Goal: Task Accomplishment & Management: Complete application form

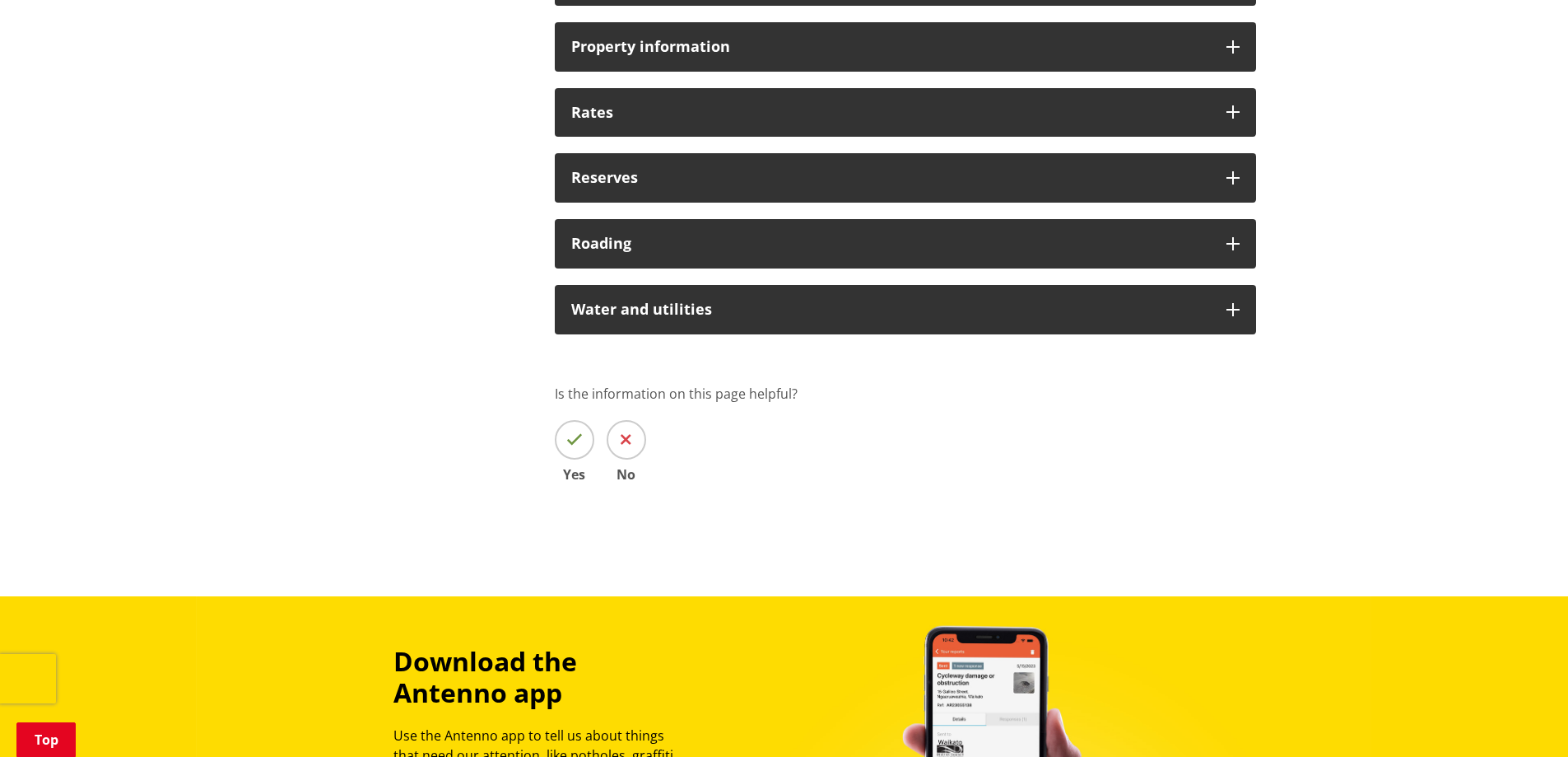
scroll to position [1070, 0]
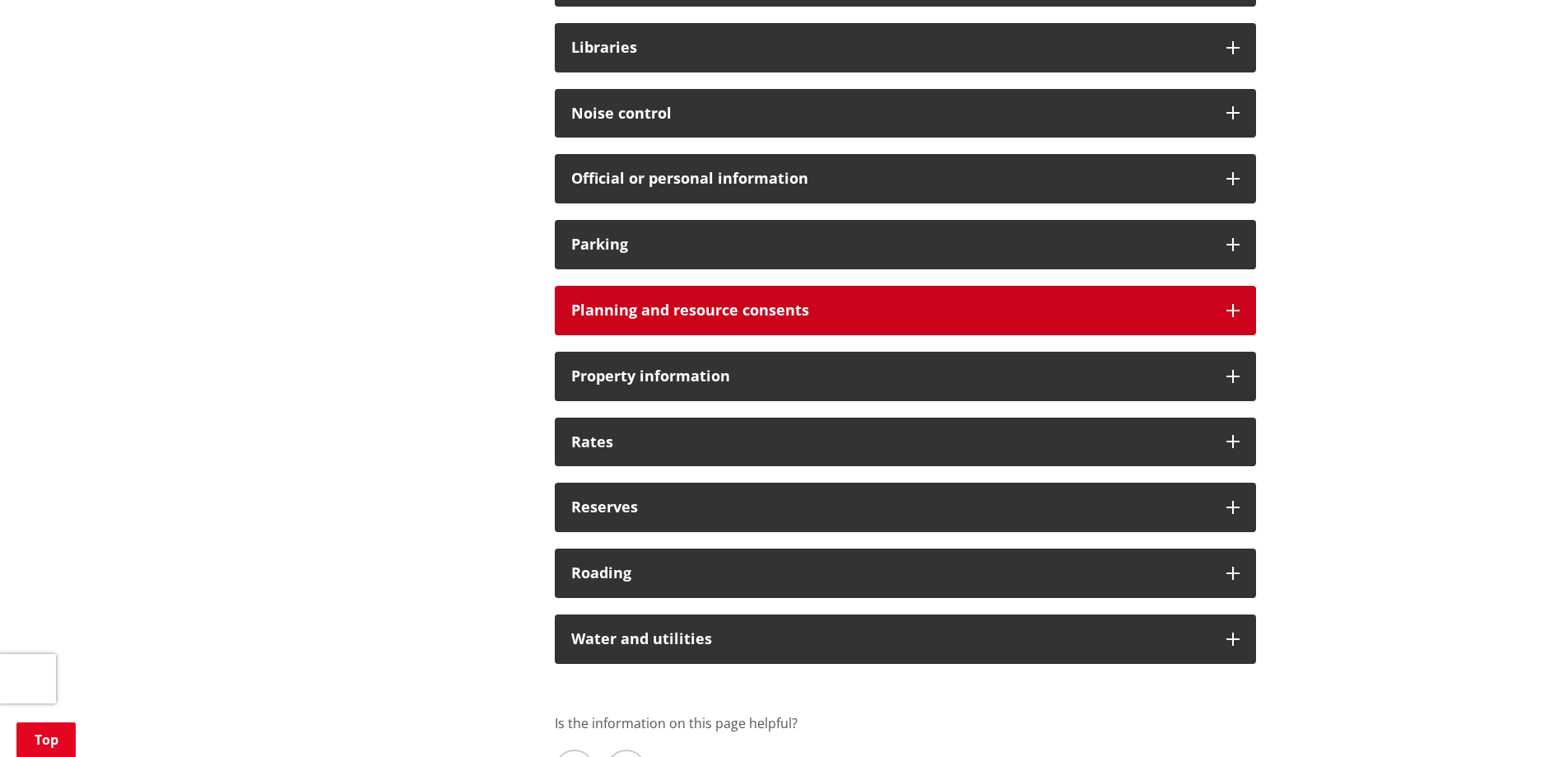
click at [752, 311] on h3 "Planning and resource consents" at bounding box center [891, 310] width 638 height 16
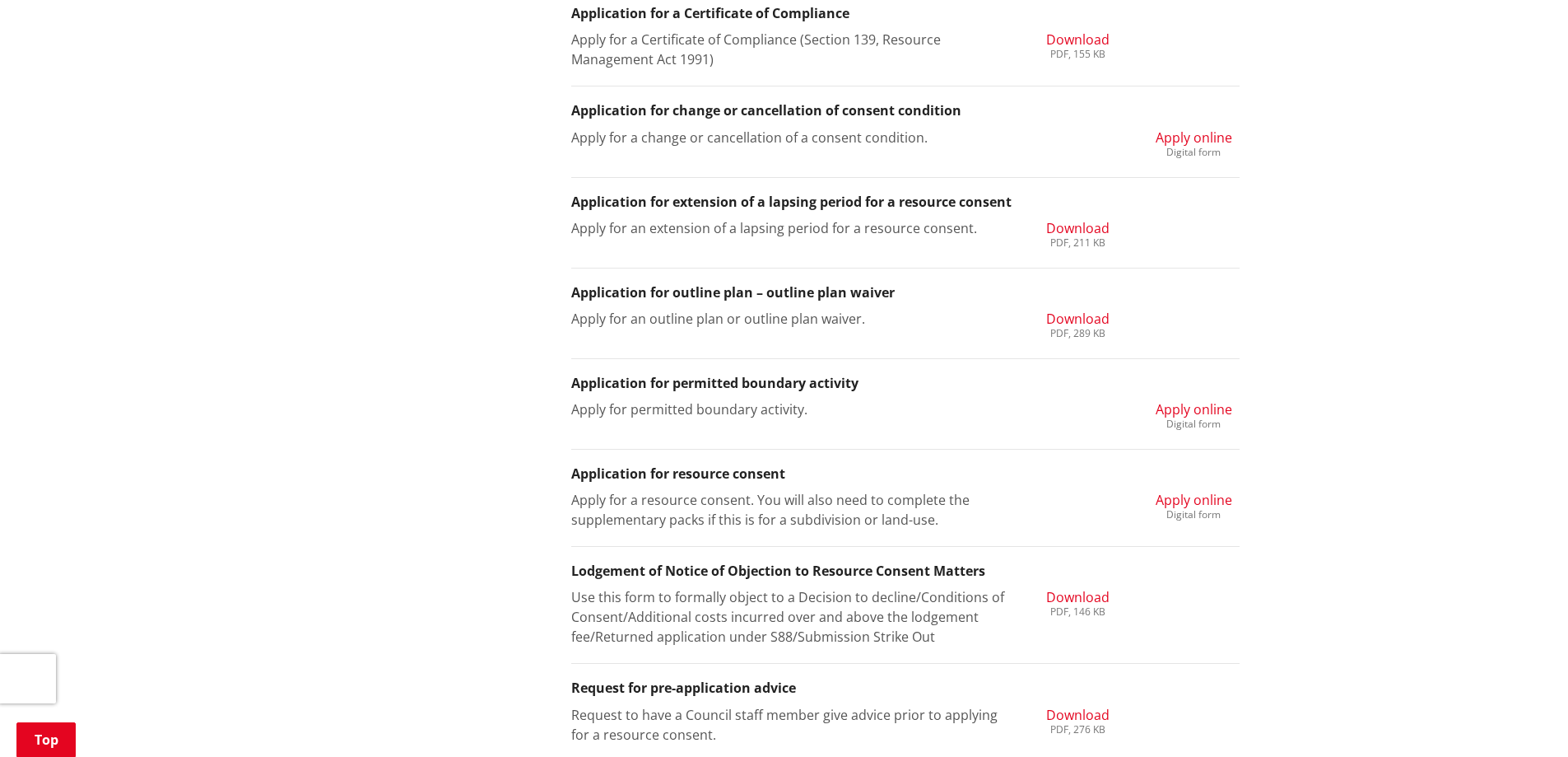
scroll to position [1729, 0]
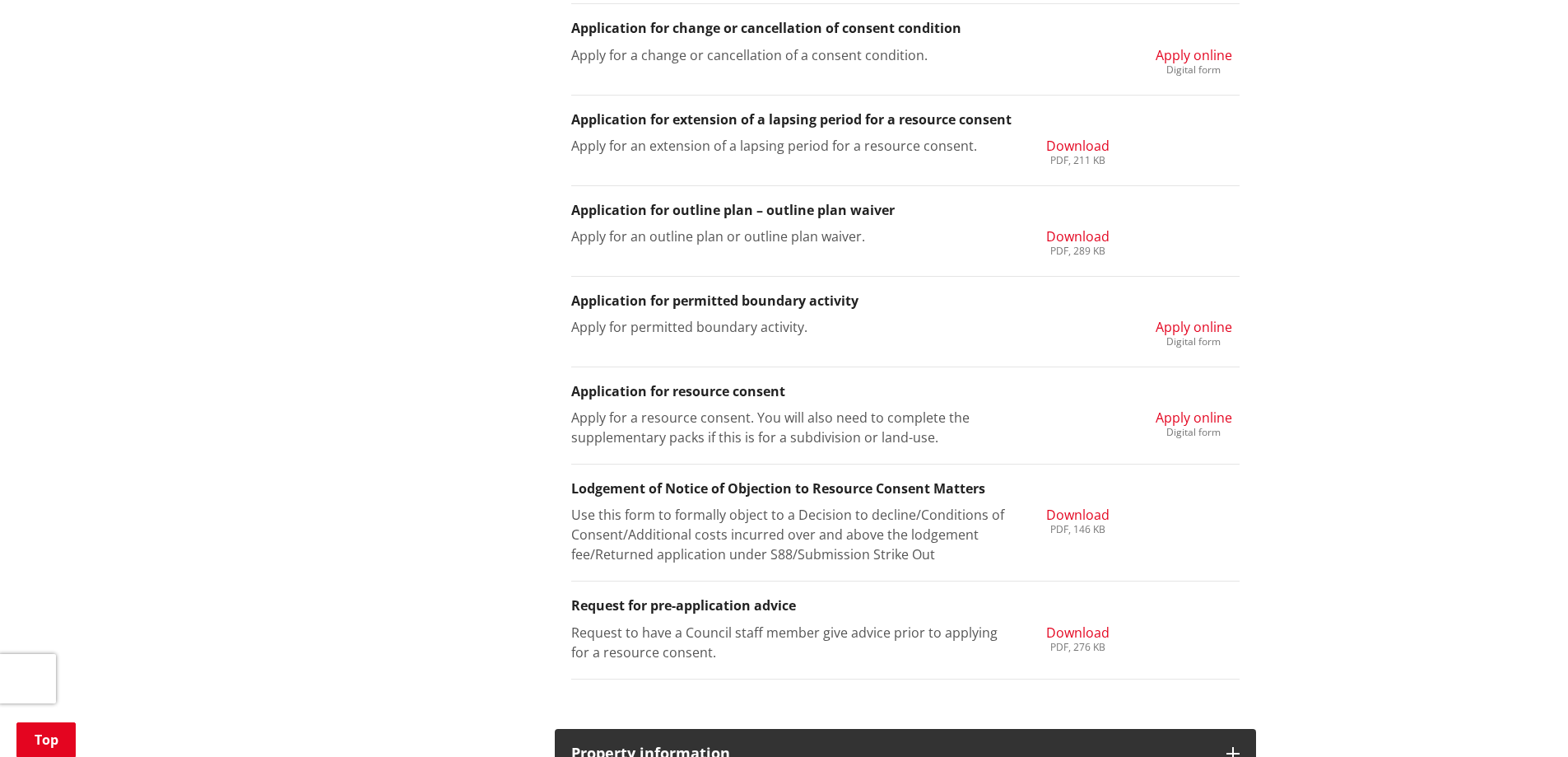
click at [1210, 420] on span "Apply online" at bounding box center [1193, 417] width 77 height 18
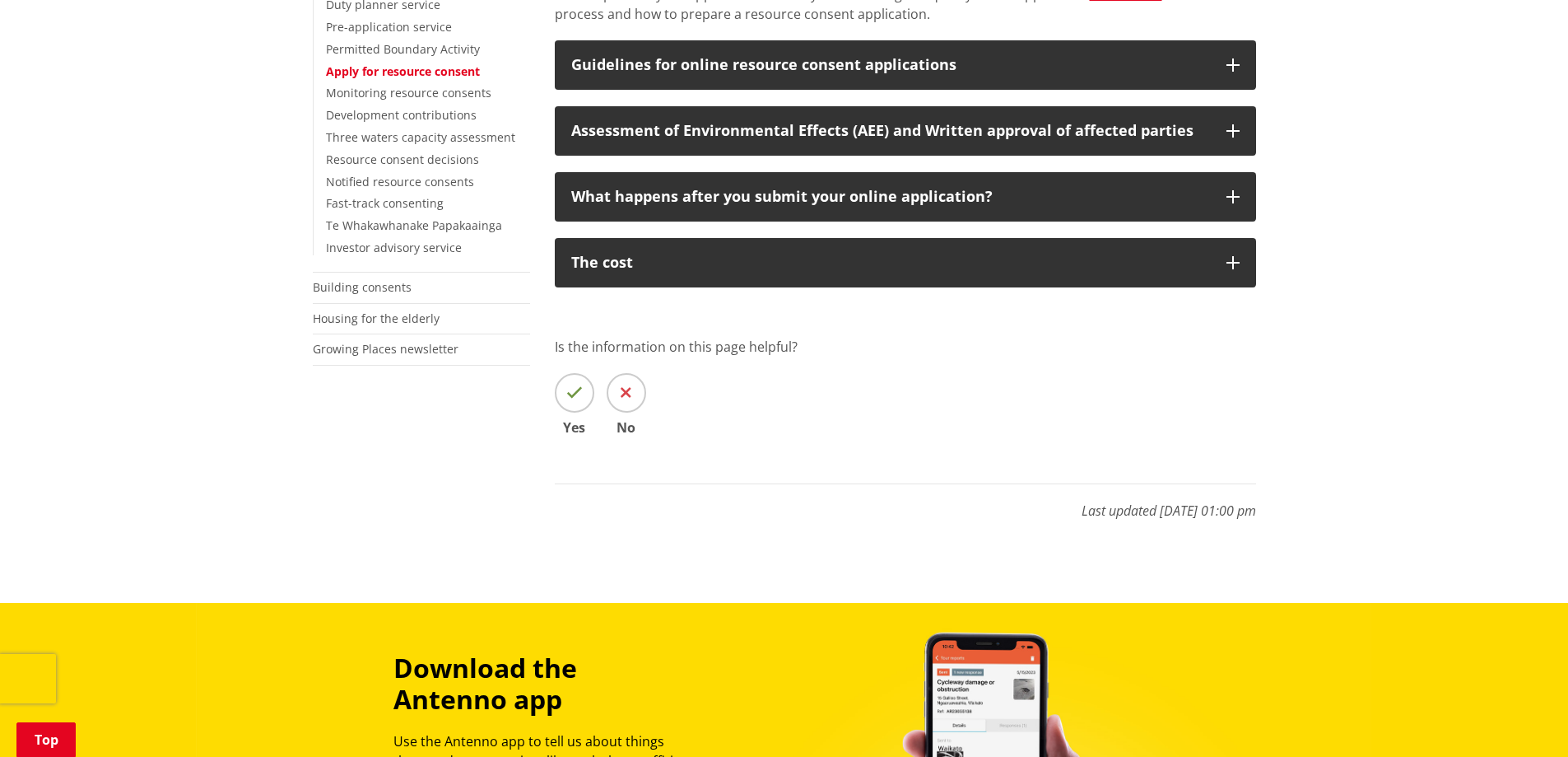
scroll to position [165, 0]
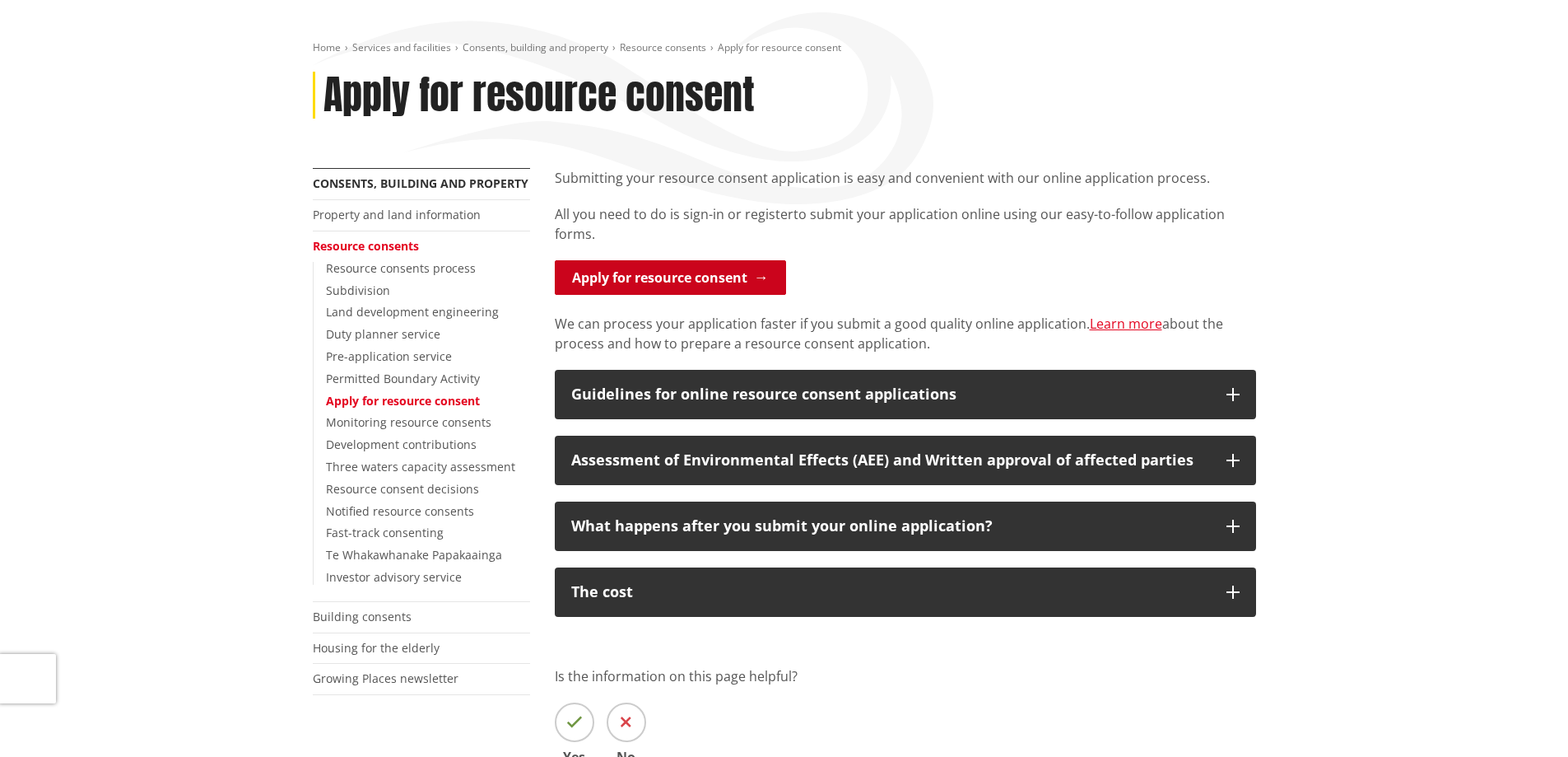
click at [697, 280] on link "Apply for resource consent" at bounding box center [670, 278] width 231 height 35
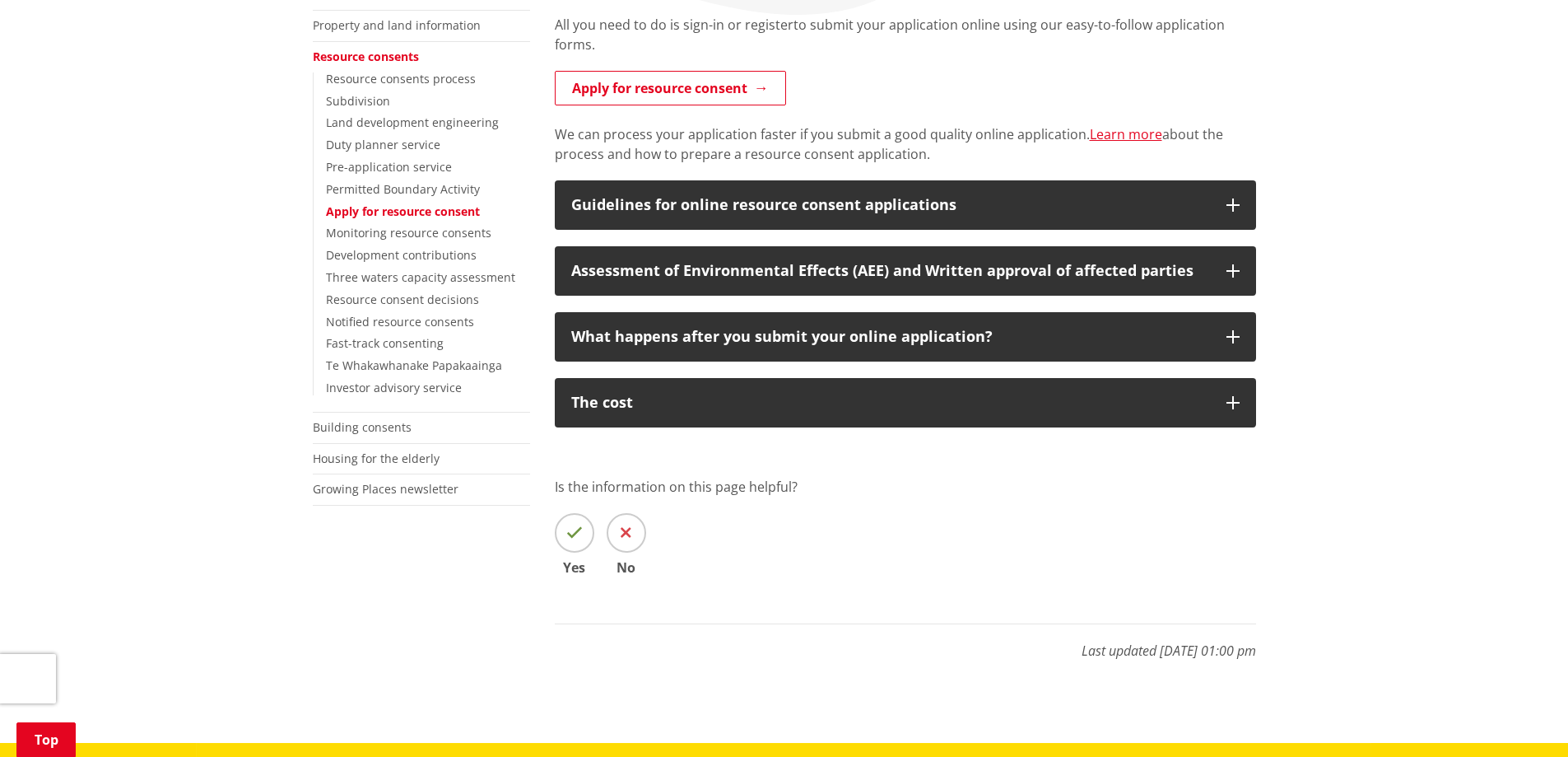
scroll to position [165, 0]
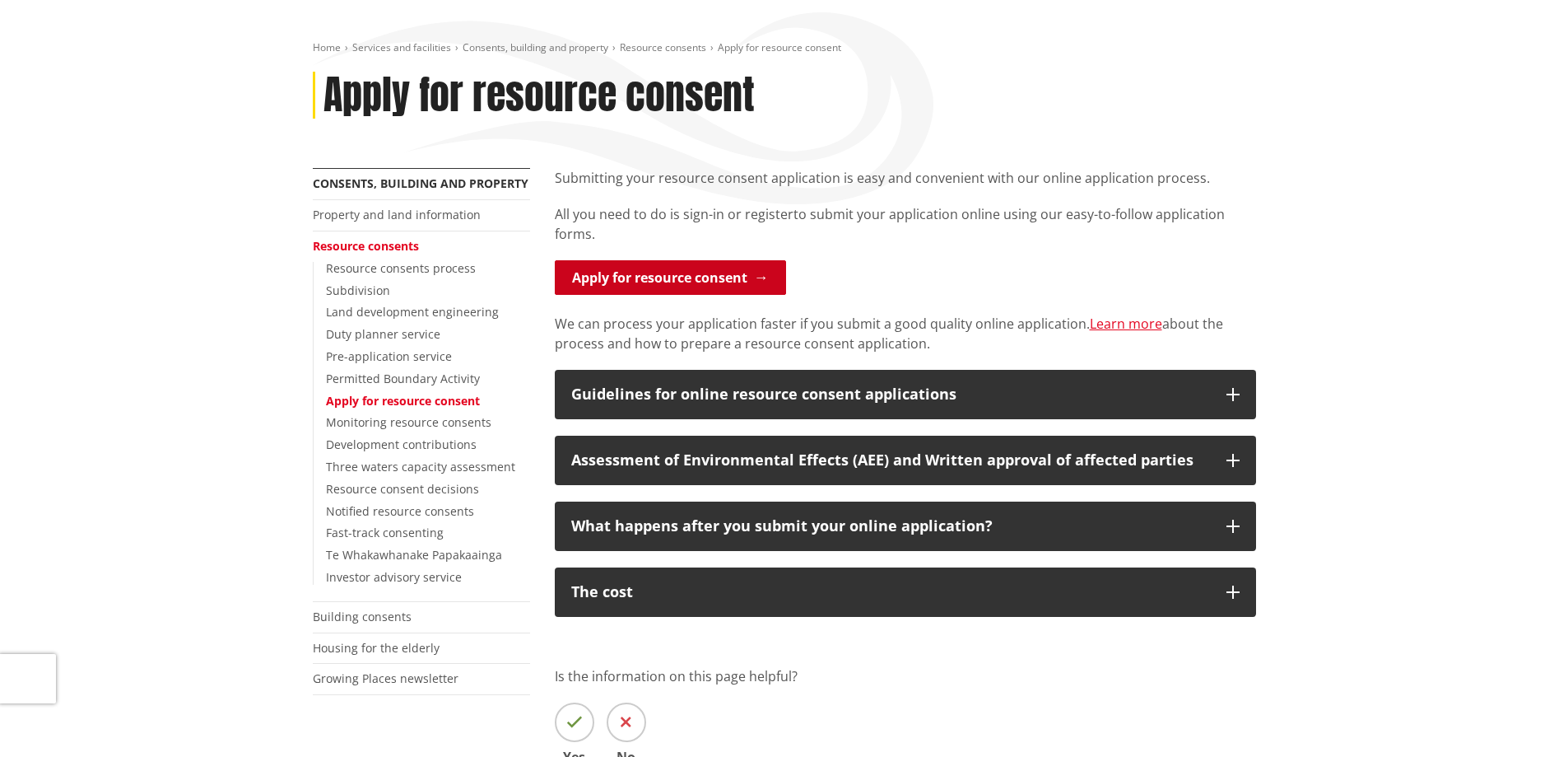
click at [721, 271] on link "Apply for resource consent" at bounding box center [670, 278] width 231 height 35
